Goal: Information Seeking & Learning: Learn about a topic

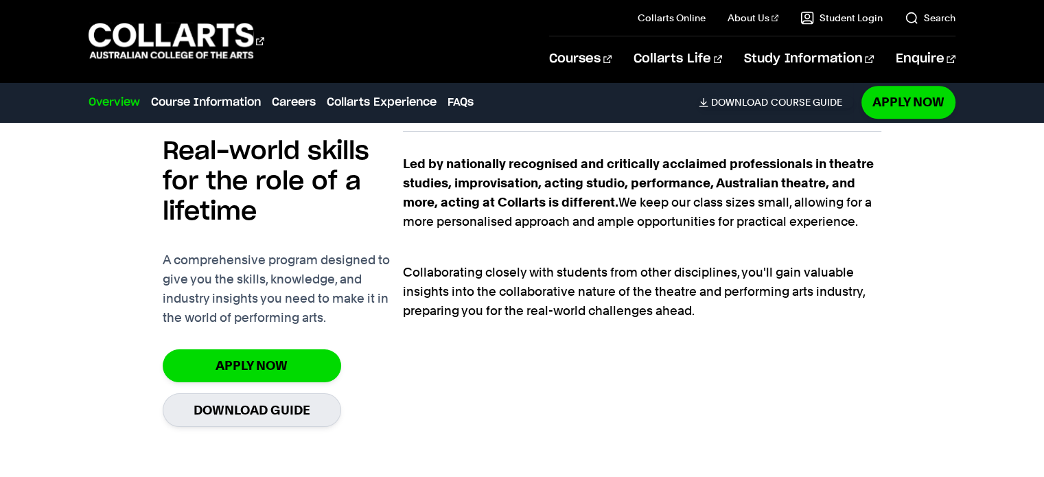
scroll to position [961, 0]
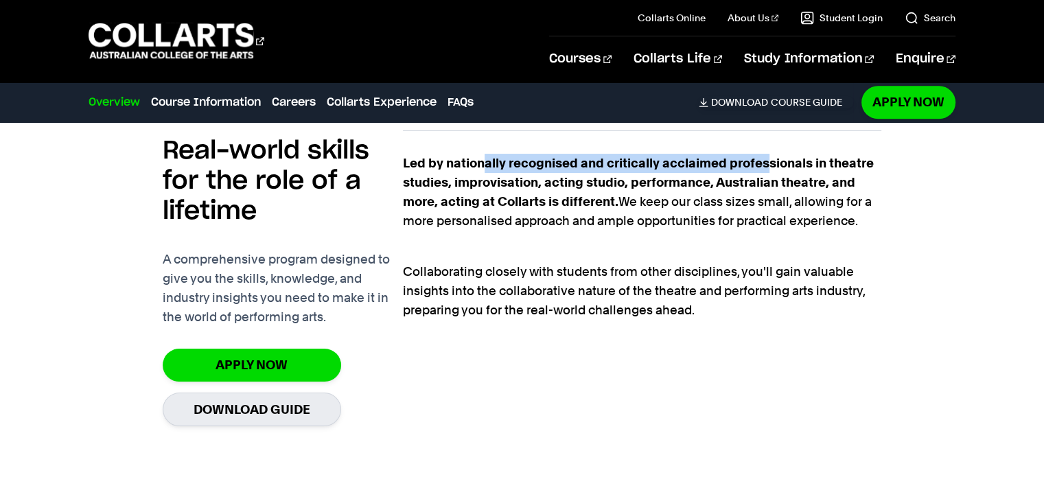
drag, startPoint x: 764, startPoint y: 156, endPoint x: 483, endPoint y: 154, distance: 280.8
click at [483, 154] on p "Led by nationally recognised and critically acclaimed professionals in theatre …" at bounding box center [642, 192] width 479 height 77
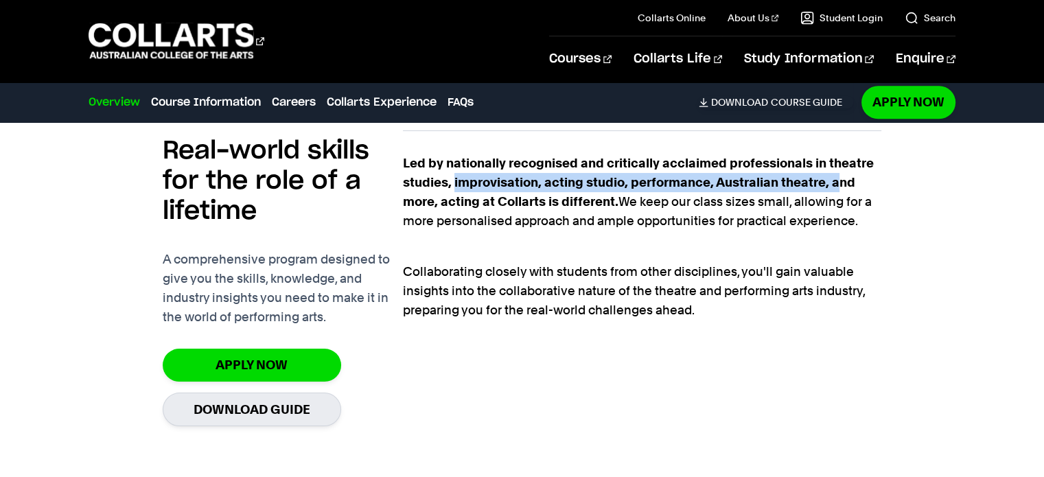
drag, startPoint x: 841, startPoint y: 187, endPoint x: 452, endPoint y: 184, distance: 389.3
click at [453, 184] on strong "Led by nationally recognised and critically acclaimed professionals in theatre …" at bounding box center [638, 182] width 471 height 53
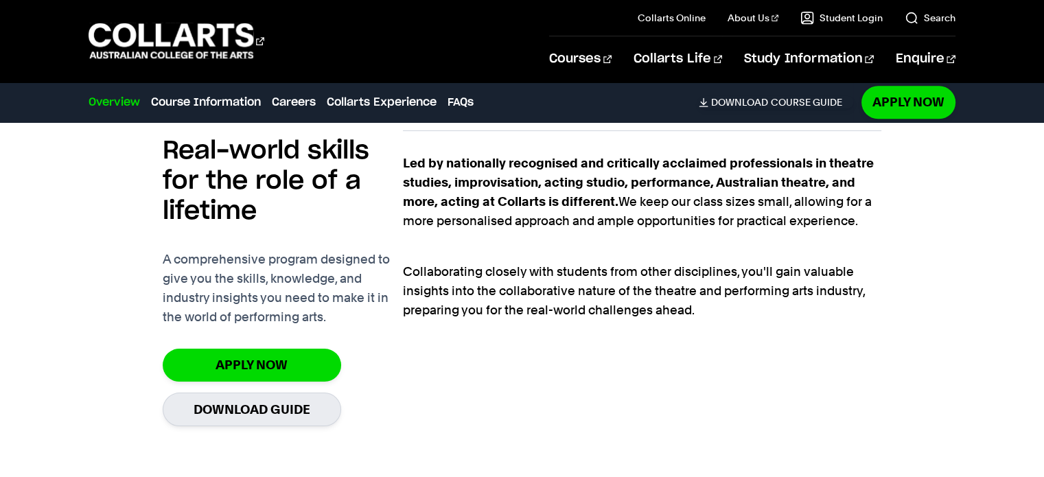
click at [450, 181] on strong "Led by nationally recognised and critically acclaimed professionals in theatre …" at bounding box center [638, 182] width 471 height 53
drag, startPoint x: 409, startPoint y: 203, endPoint x: 618, endPoint y: 192, distance: 209.0
click at [618, 193] on p "Led by nationally recognised and critically acclaimed professionals in theatre …" at bounding box center [642, 192] width 479 height 77
click at [618, 192] on p "Led by nationally recognised and critically acclaimed professionals in theatre …" at bounding box center [642, 192] width 479 height 77
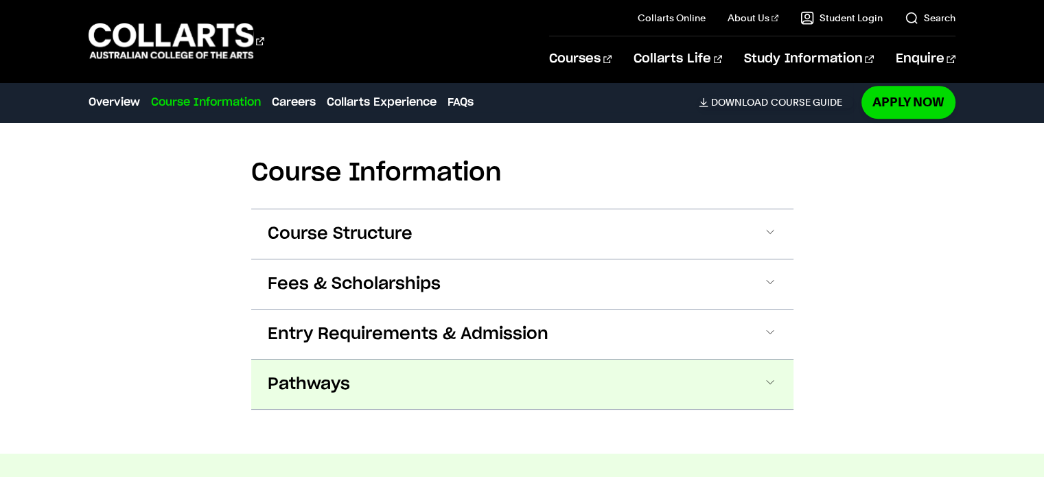
scroll to position [1305, 0]
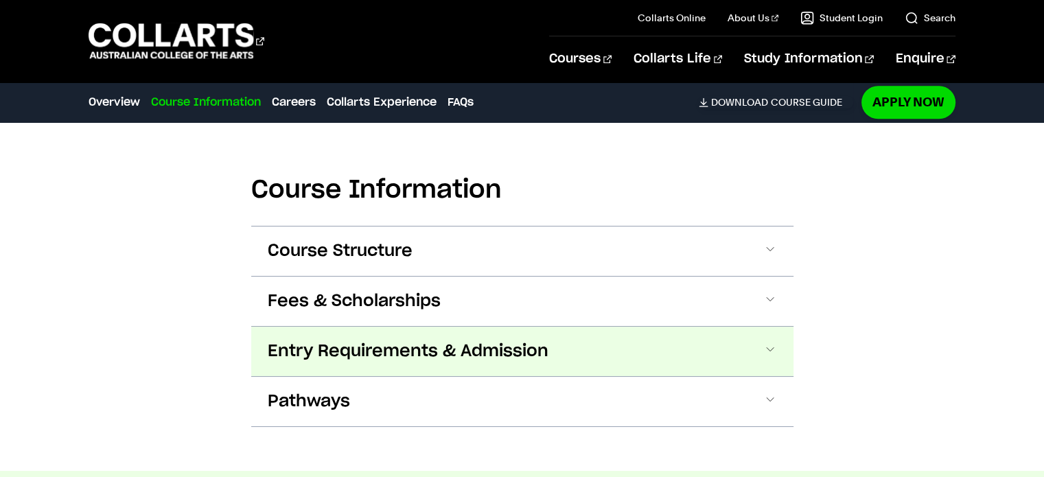
click at [775, 352] on span at bounding box center [771, 352] width 14 height 18
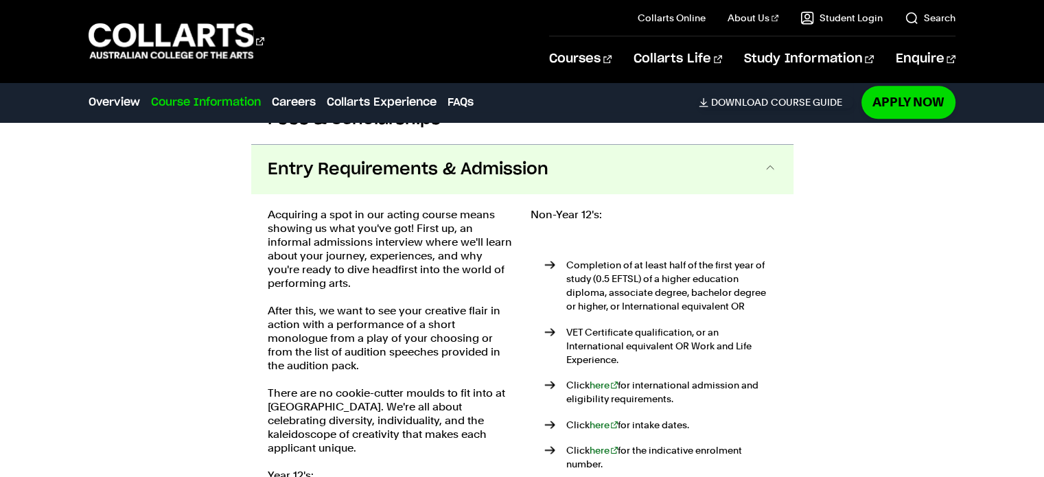
scroll to position [1506, 0]
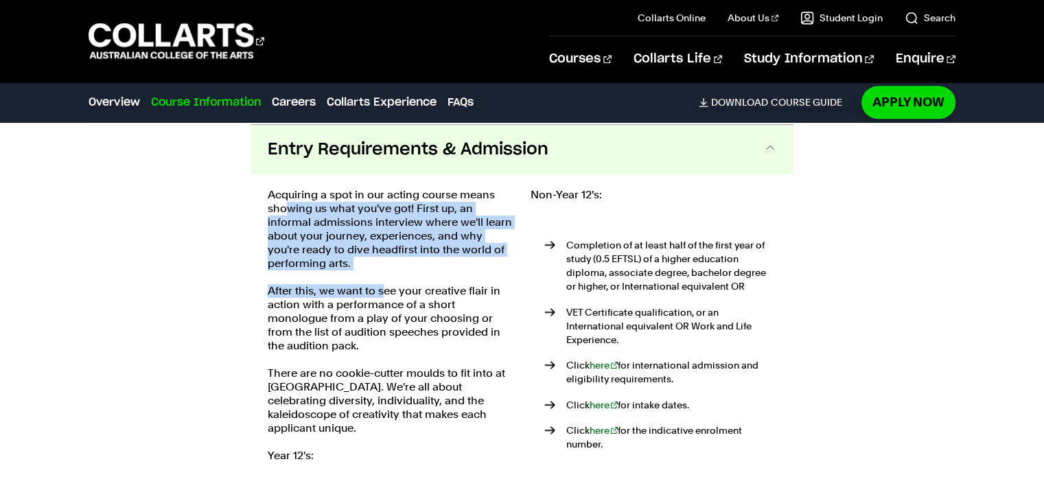
drag, startPoint x: 283, startPoint y: 205, endPoint x: 382, endPoint y: 274, distance: 121.3
click at [382, 274] on div "Acquiring a spot in our acting course means showing us what you've got! First u…" at bounding box center [391, 403] width 246 height 430
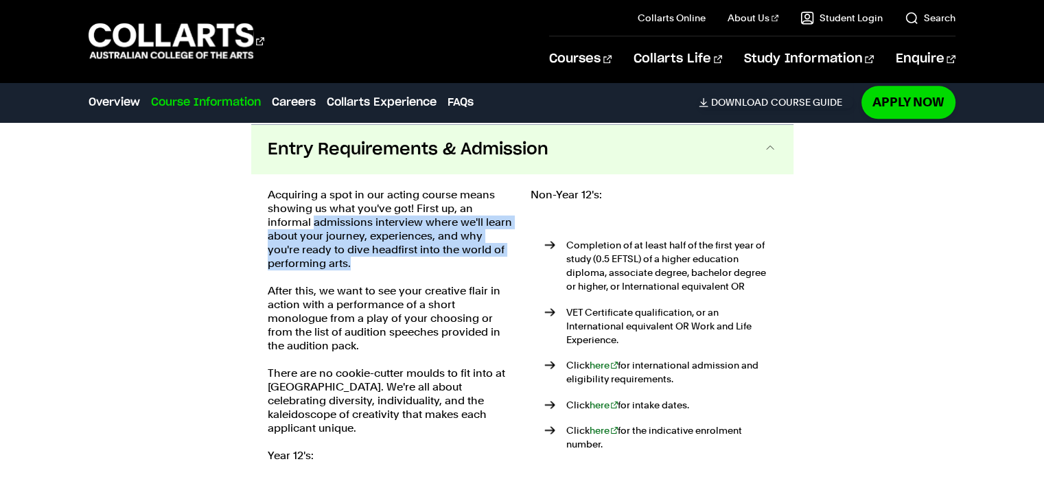
drag, startPoint x: 312, startPoint y: 218, endPoint x: 390, endPoint y: 264, distance: 89.9
click at [390, 264] on p "Acquiring a spot in our acting course means showing us what you've got! First u…" at bounding box center [391, 229] width 246 height 82
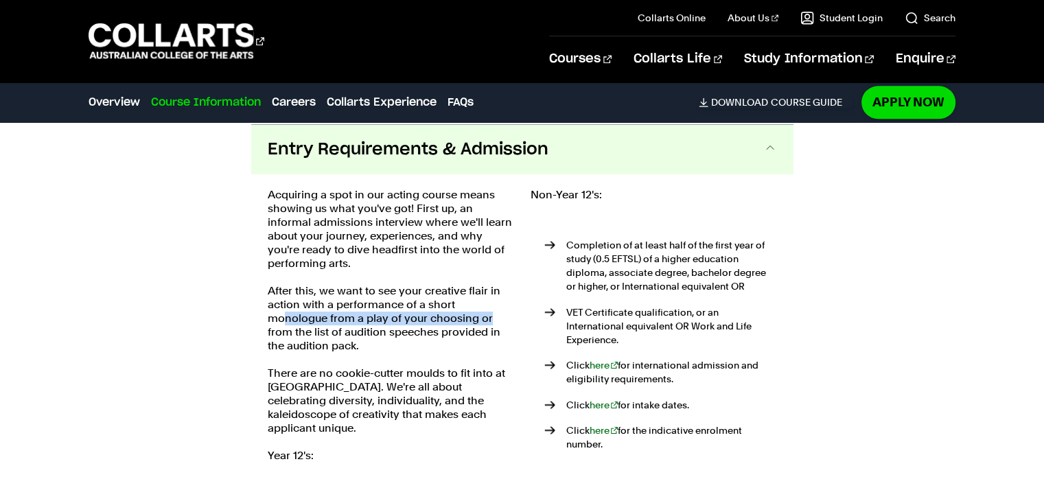
drag, startPoint x: 286, startPoint y: 318, endPoint x: 496, endPoint y: 318, distance: 210.1
click at [496, 318] on p "After this, we want to see your creative flair in action with a performance of …" at bounding box center [391, 318] width 246 height 69
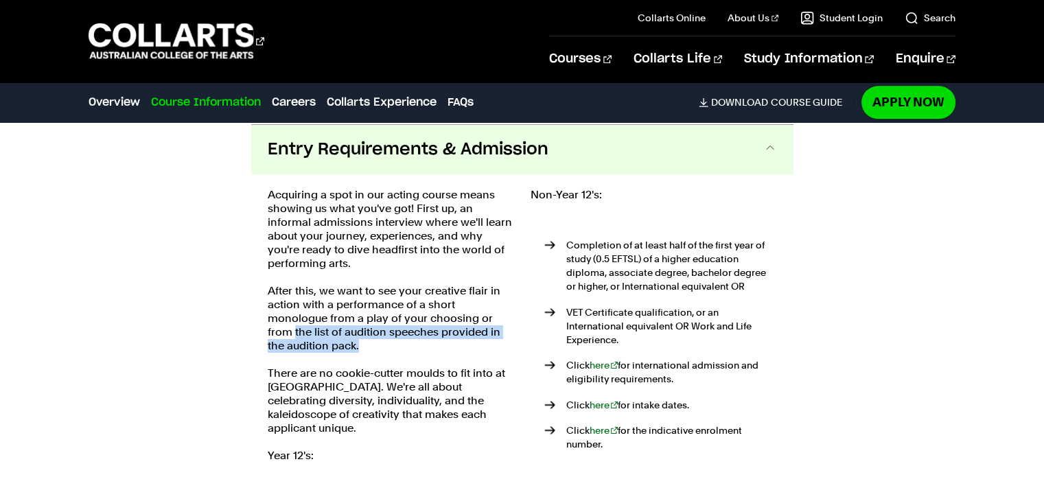
drag, startPoint x: 293, startPoint y: 327, endPoint x: 363, endPoint y: 343, distance: 71.3
click at [363, 343] on p "After this, we want to see your creative flair in action with a performance of …" at bounding box center [391, 318] width 246 height 69
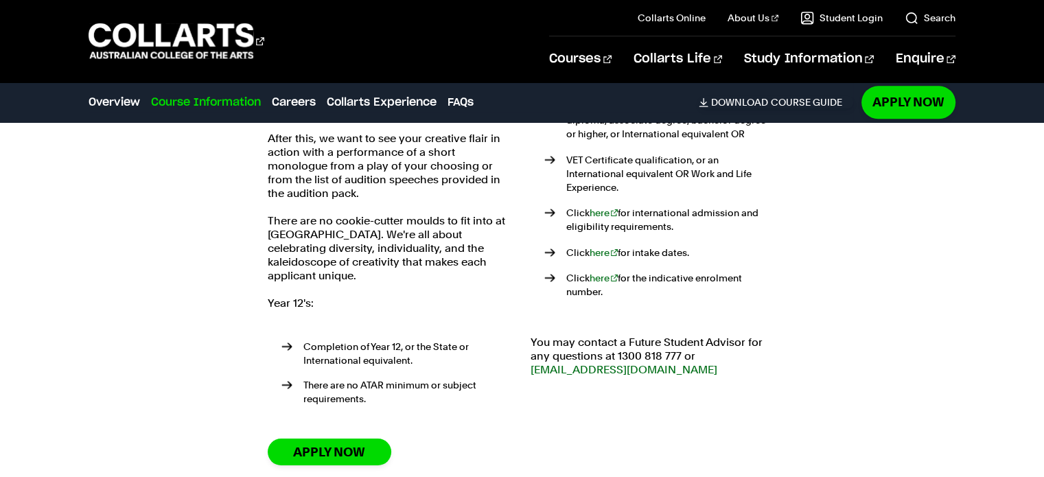
scroll to position [1712, 0]
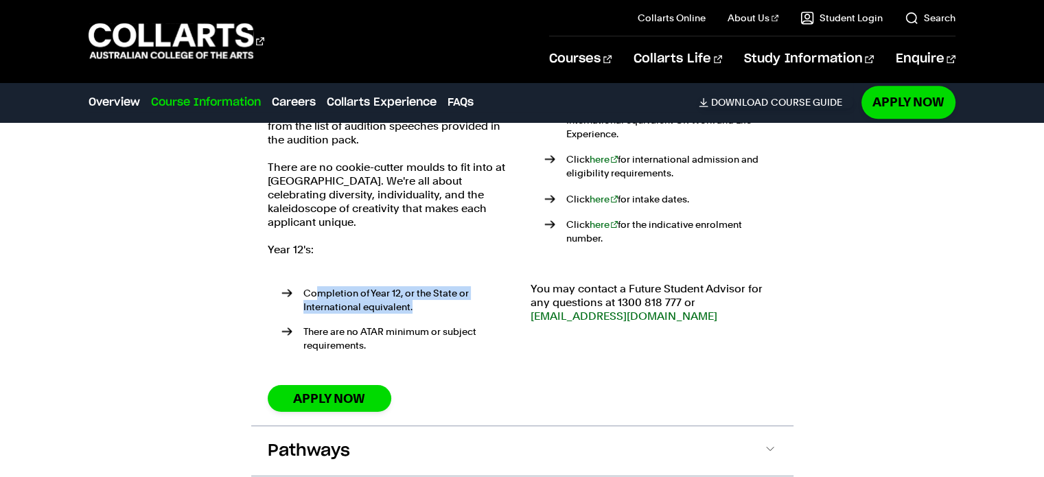
drag, startPoint x: 341, startPoint y: 277, endPoint x: 441, endPoint y: 294, distance: 101.7
click at [441, 294] on li "Completion of Year 12, or the State or International equivalent." at bounding box center [398, 299] width 233 height 27
drag, startPoint x: 440, startPoint y: 294, endPoint x: 426, endPoint y: 290, distance: 14.2
click at [439, 293] on li "Completion of Year 12, or the State or International equivalent." at bounding box center [398, 299] width 233 height 27
click at [347, 325] on li "There are no ATAR minimum or subject requirements." at bounding box center [398, 338] width 233 height 27
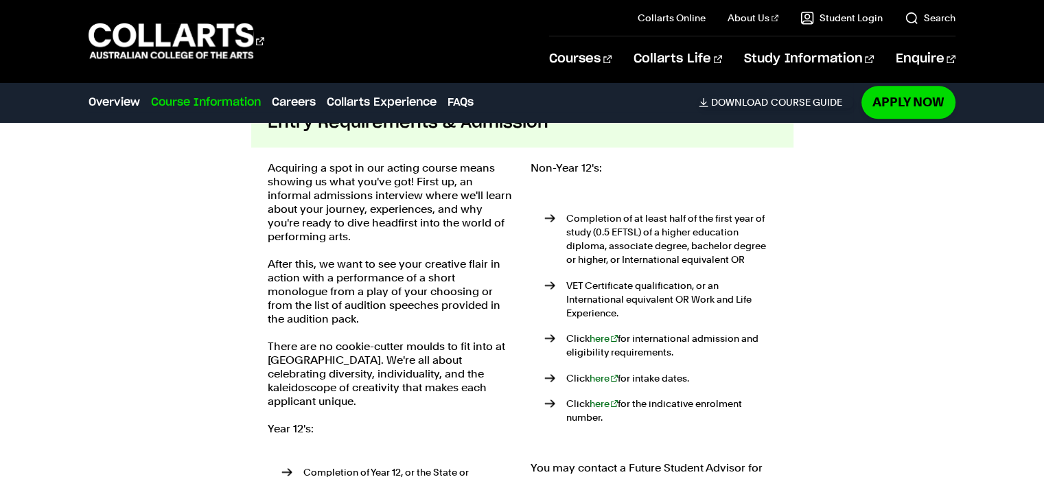
scroll to position [1506, 0]
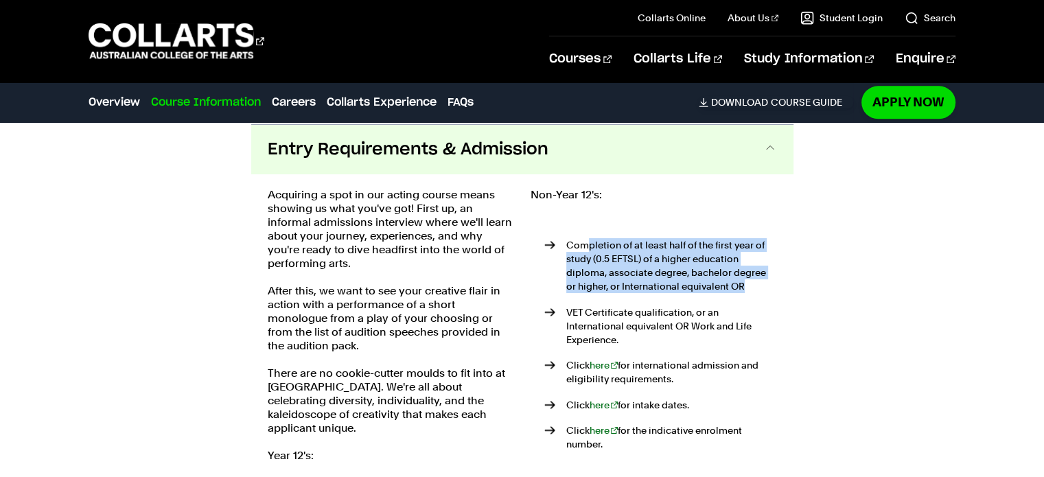
drag, startPoint x: 585, startPoint y: 239, endPoint x: 751, endPoint y: 292, distance: 174.4
click at [751, 292] on ul "Completion of at least half of the first year of study (0.5 EFTSL) of a higher …" at bounding box center [654, 345] width 246 height 259
click at [752, 292] on ul "Completion of at least half of the first year of study (0.5 EFTSL) of a higher …" at bounding box center [654, 345] width 246 height 259
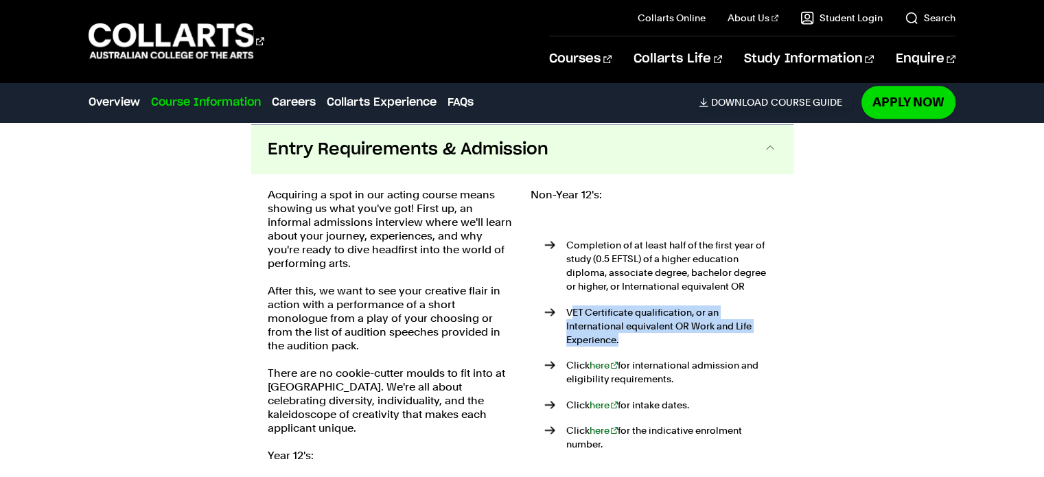
drag, startPoint x: 573, startPoint y: 310, endPoint x: 787, endPoint y: 323, distance: 214.7
click at [787, 323] on div "Acquiring a spot in our acting course means showing us what you've got! First u…" at bounding box center [522, 402] width 542 height 457
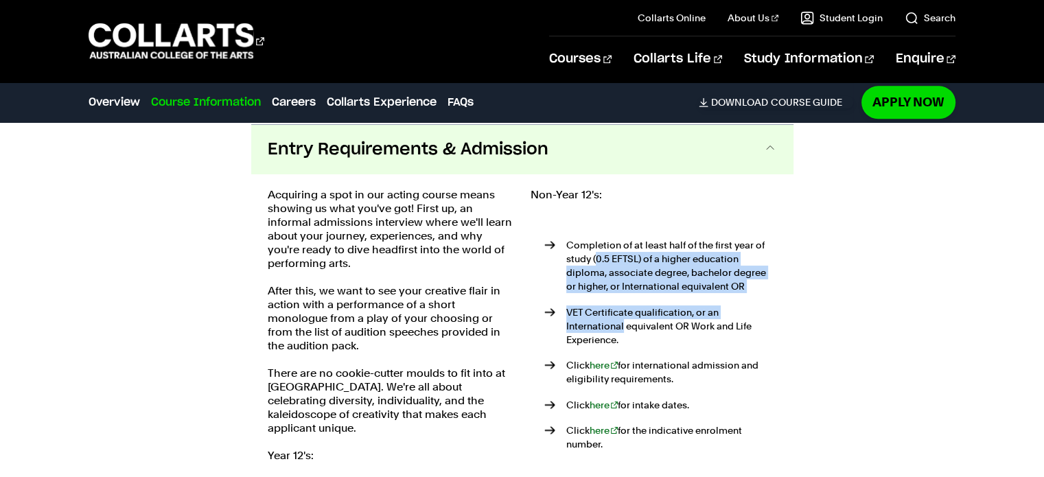
drag, startPoint x: 597, startPoint y: 257, endPoint x: 776, endPoint y: 298, distance: 183.1
click at [776, 298] on ul "Completion of at least half of the first year of study (0.5 EFTSL) of a higher …" at bounding box center [654, 345] width 246 height 259
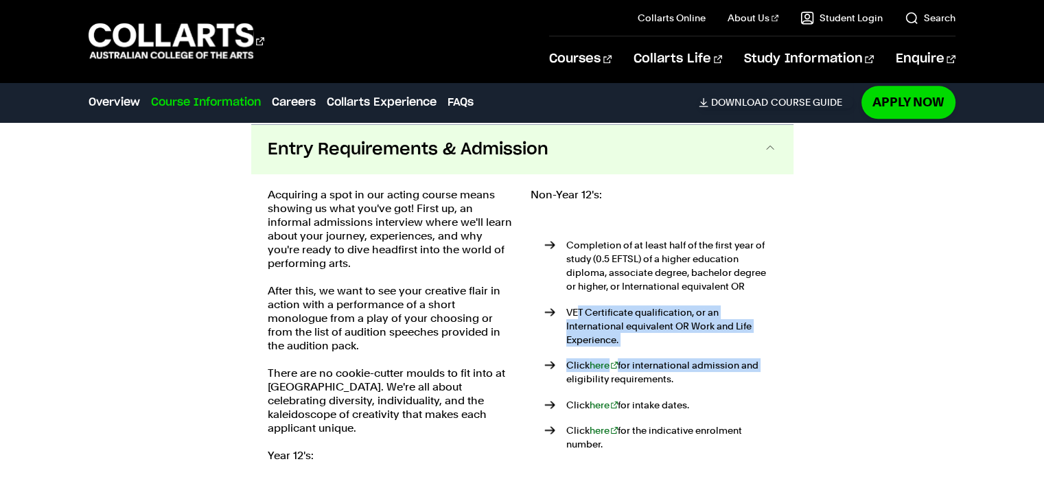
drag, startPoint x: 575, startPoint y: 310, endPoint x: 775, endPoint y: 332, distance: 200.9
click at [775, 332] on ul "Completion of at least half of the first year of study (0.5 EFTSL) of a higher …" at bounding box center [654, 345] width 246 height 259
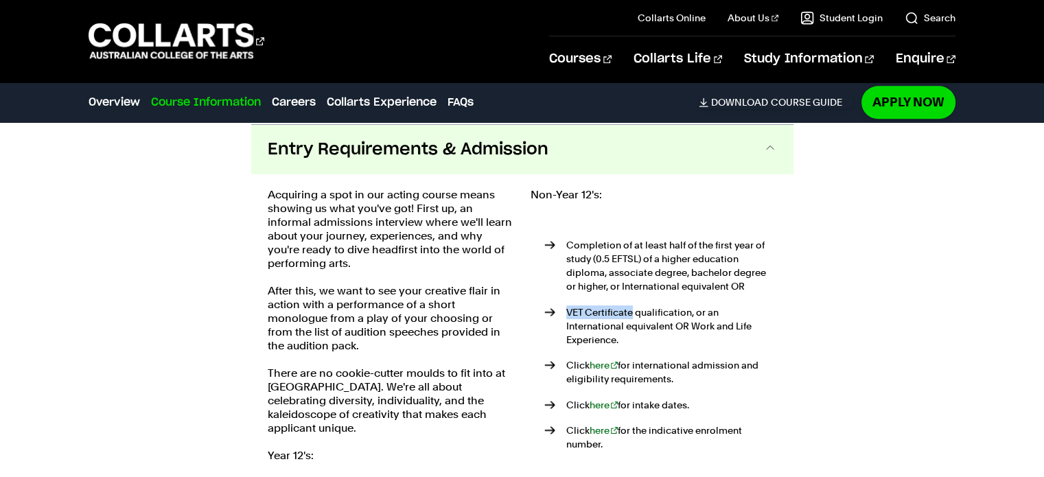
drag, startPoint x: 566, startPoint y: 308, endPoint x: 632, endPoint y: 308, distance: 65.9
click at [632, 308] on p "VET Certificate qualification, or an International equivalent OR Work and Life …" at bounding box center [671, 326] width 211 height 41
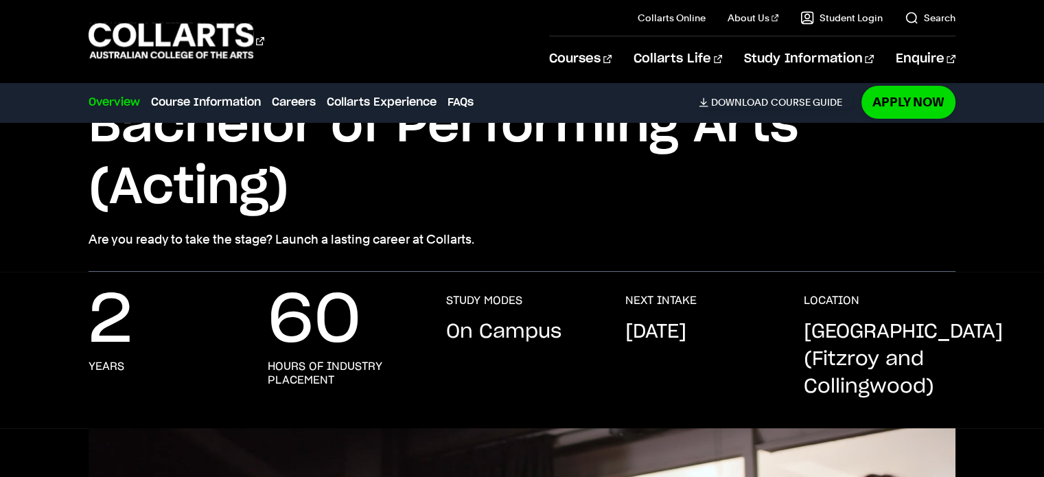
scroll to position [137, 0]
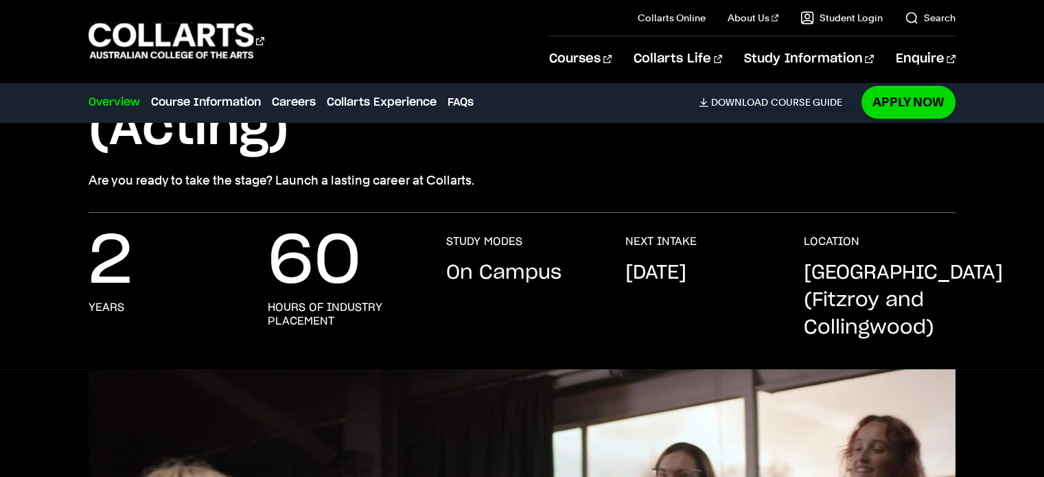
scroll to position [206, 0]
